Goal: Task Accomplishment & Management: Use online tool/utility

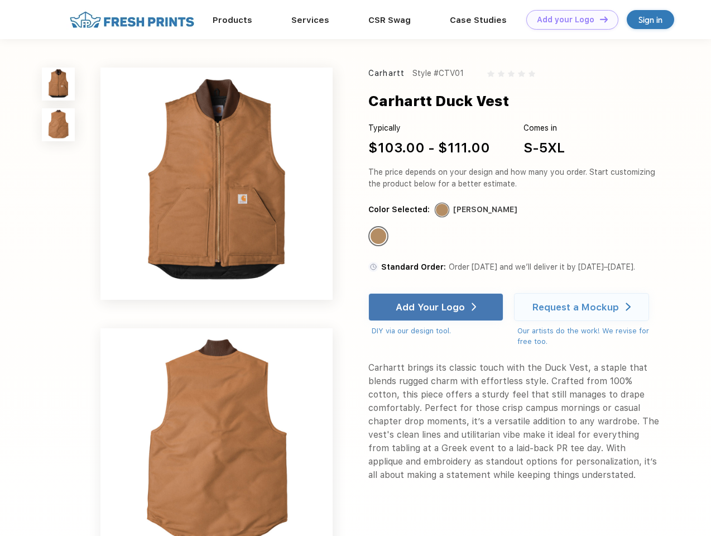
click at [568, 20] on link "Add your Logo Design Tool" at bounding box center [572, 20] width 92 height 20
click at [0, 0] on div "Design Tool" at bounding box center [0, 0] width 0 height 0
click at [599, 19] on link "Add your Logo Design Tool" at bounding box center [572, 20] width 92 height 20
click at [59, 84] on img at bounding box center [58, 84] width 33 height 33
click at [59, 125] on img at bounding box center [58, 124] width 33 height 33
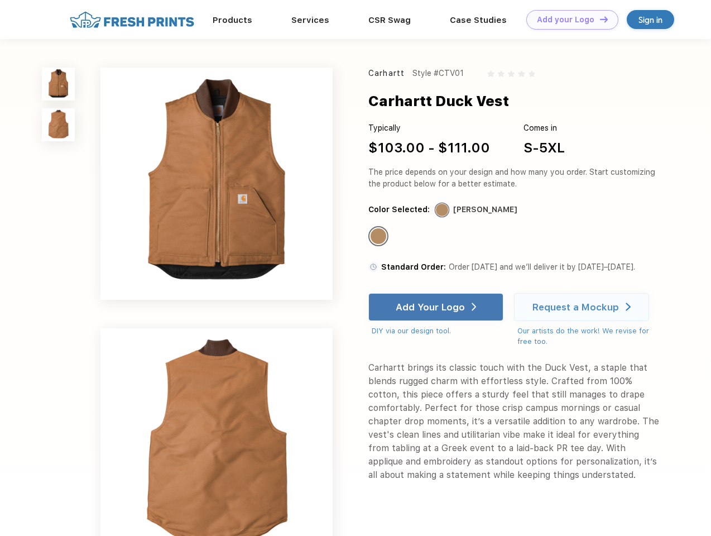
click at [379, 237] on div "Standard Color" at bounding box center [379, 236] width 16 height 16
click at [437, 307] on div "Add Your Logo" at bounding box center [430, 306] width 69 height 11
click at [583, 307] on div "Request a Mockup" at bounding box center [575, 306] width 86 height 11
